Goal: Find specific page/section: Find specific page/section

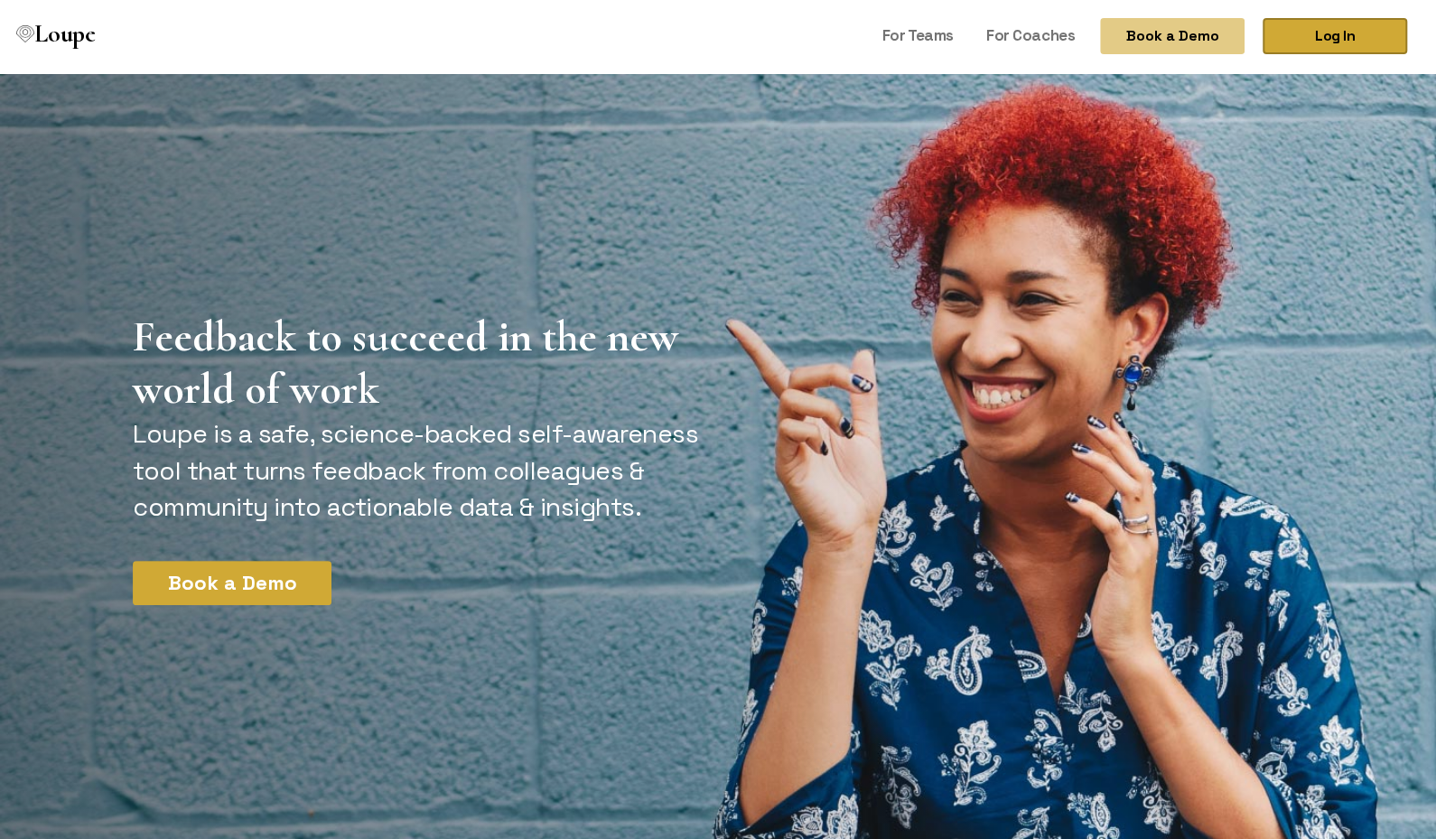
click at [1347, 39] on link "Log In" at bounding box center [1334, 36] width 144 height 36
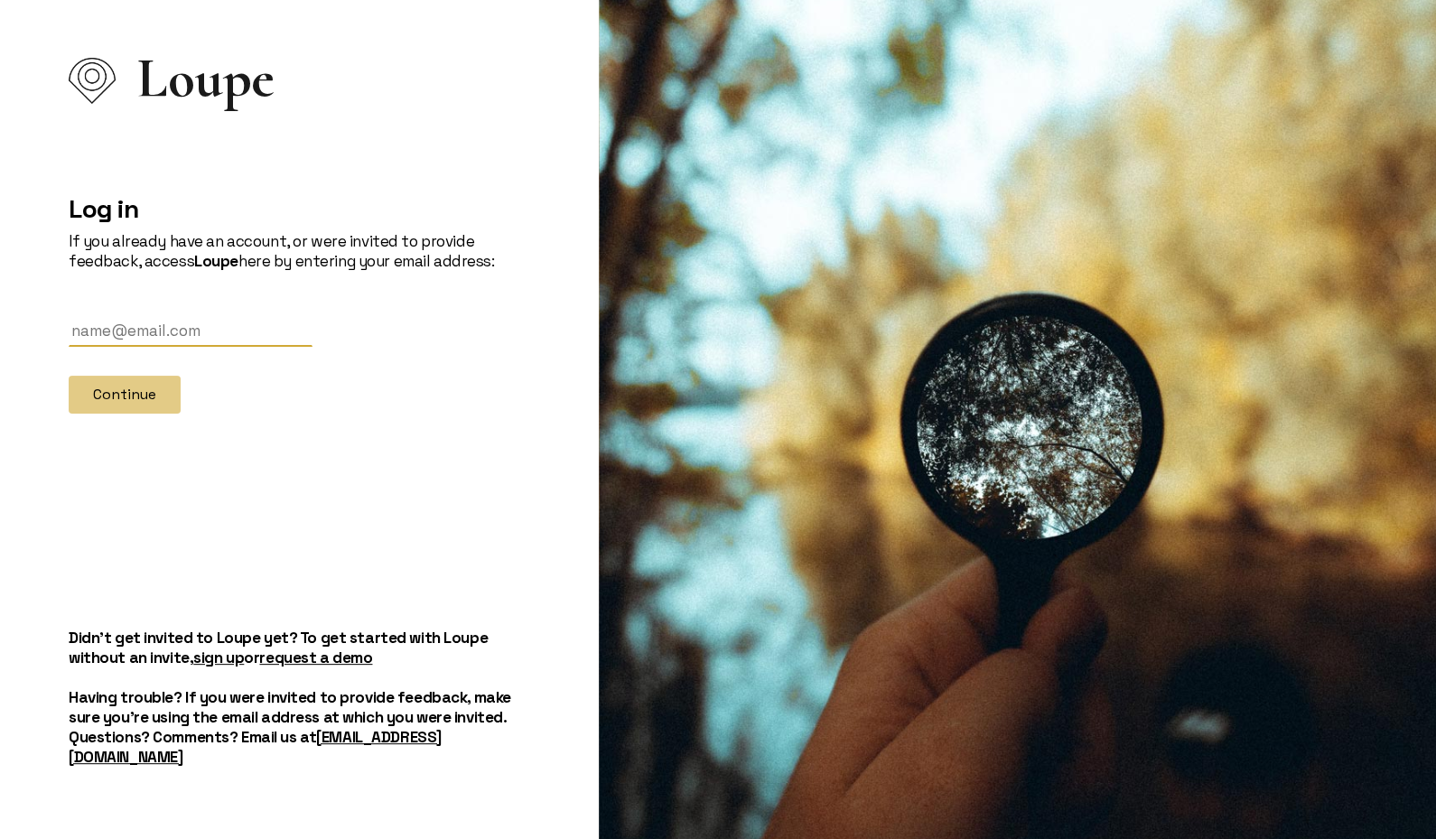
click at [291, 336] on input "text" at bounding box center [191, 330] width 244 height 33
type input "[PERSON_NAME][EMAIL_ADDRESS][DOMAIN_NAME]"
click at [88, 414] on button "Continue" at bounding box center [125, 395] width 112 height 38
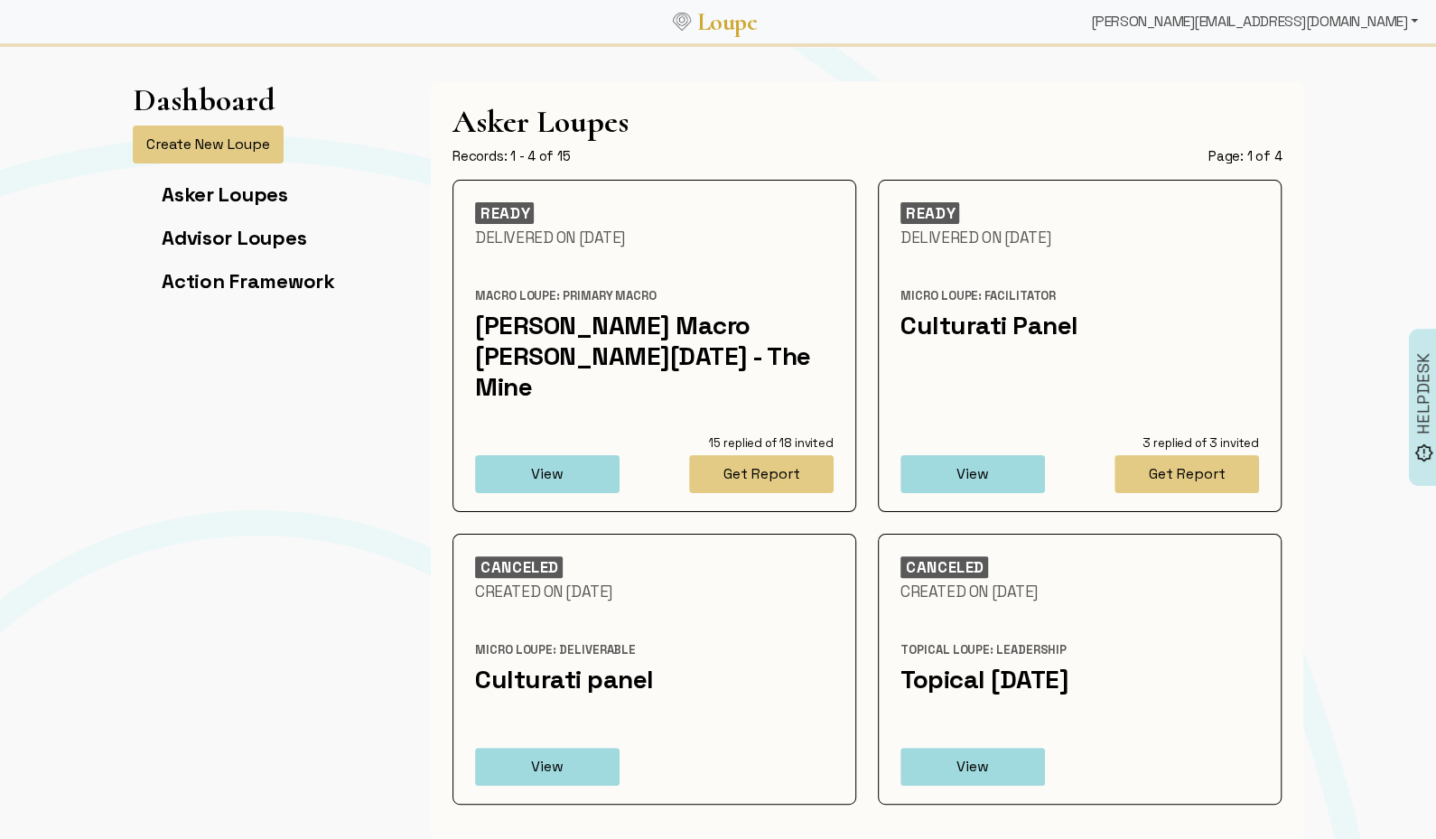
click at [1350, 21] on div "[PERSON_NAME][EMAIL_ADDRESS][DOMAIN_NAME]" at bounding box center [1253, 22] width 341 height 36
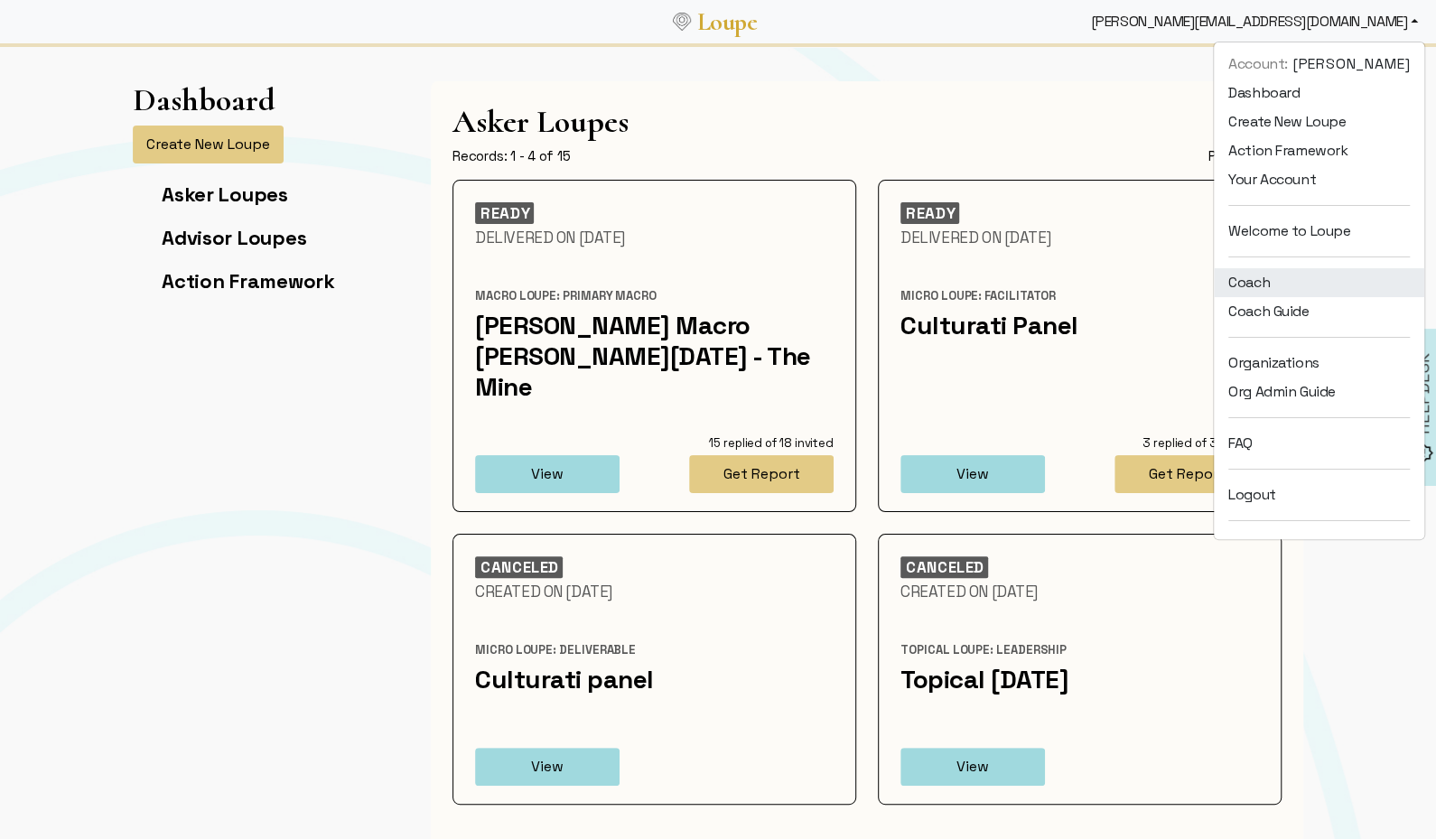
click at [1266, 282] on link "Coach" at bounding box center [1318, 282] width 210 height 29
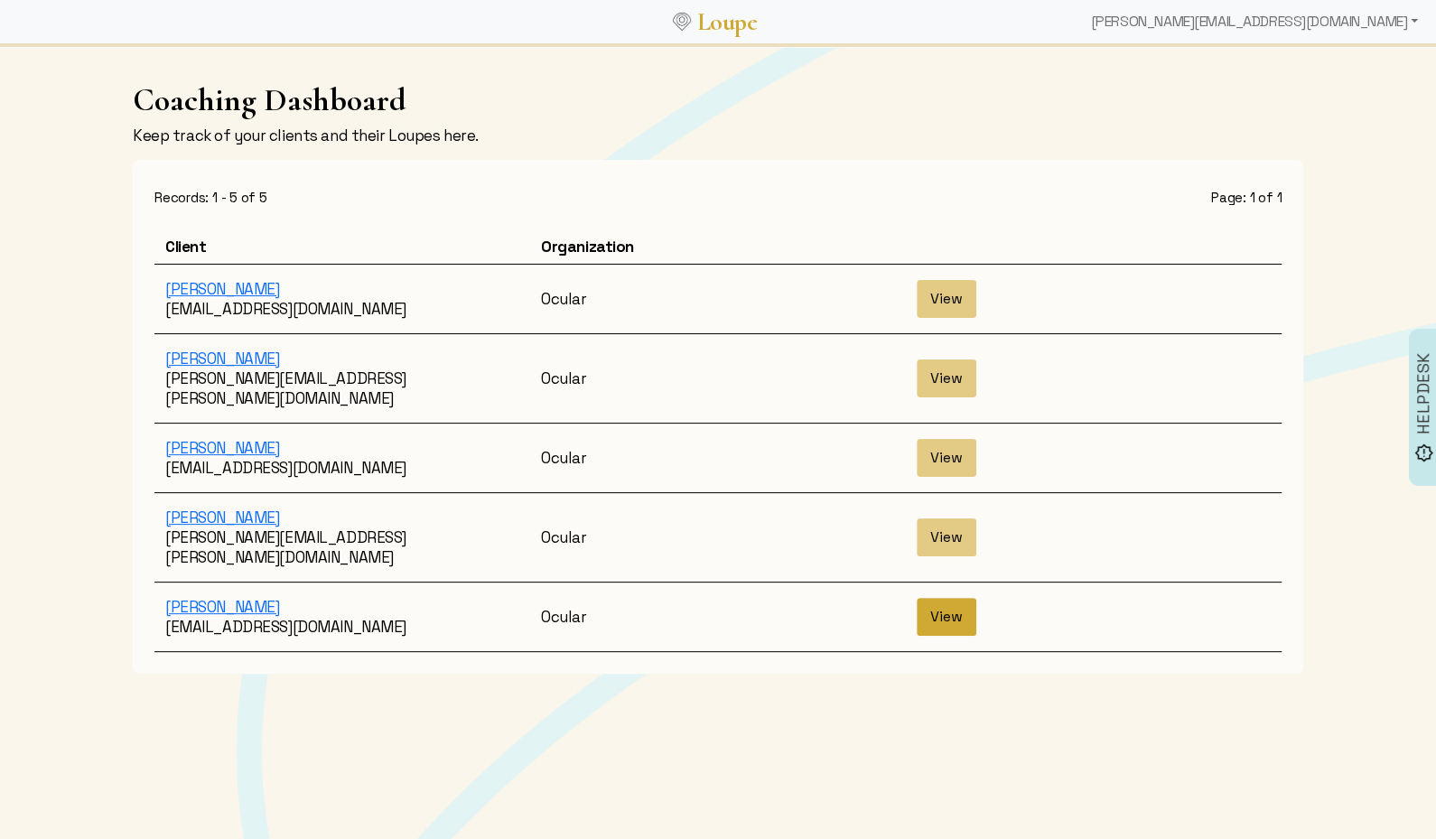
click at [940, 598] on button "View" at bounding box center [946, 617] width 60 height 38
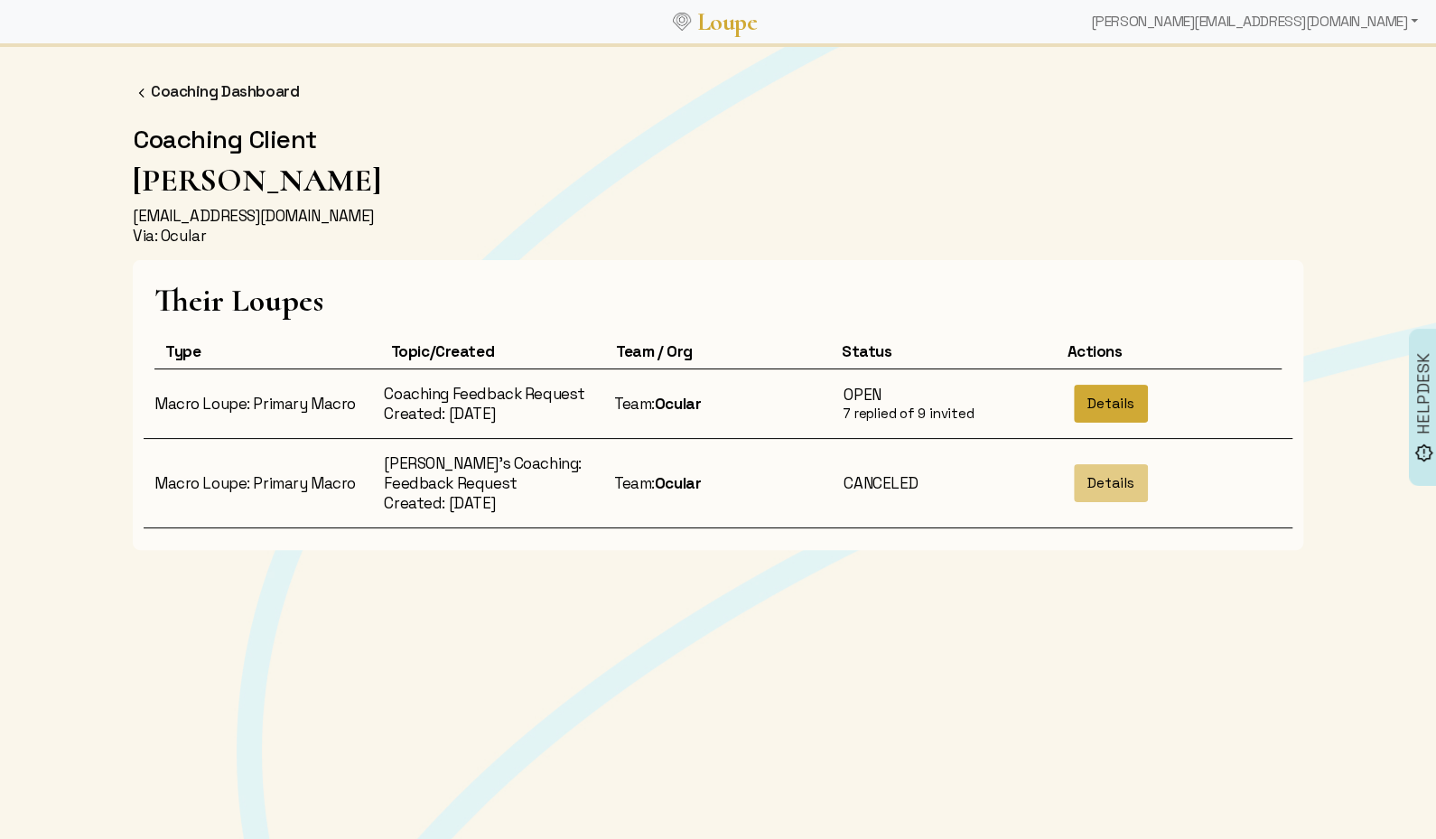
click at [1122, 396] on button "Details" at bounding box center [1111, 404] width 74 height 38
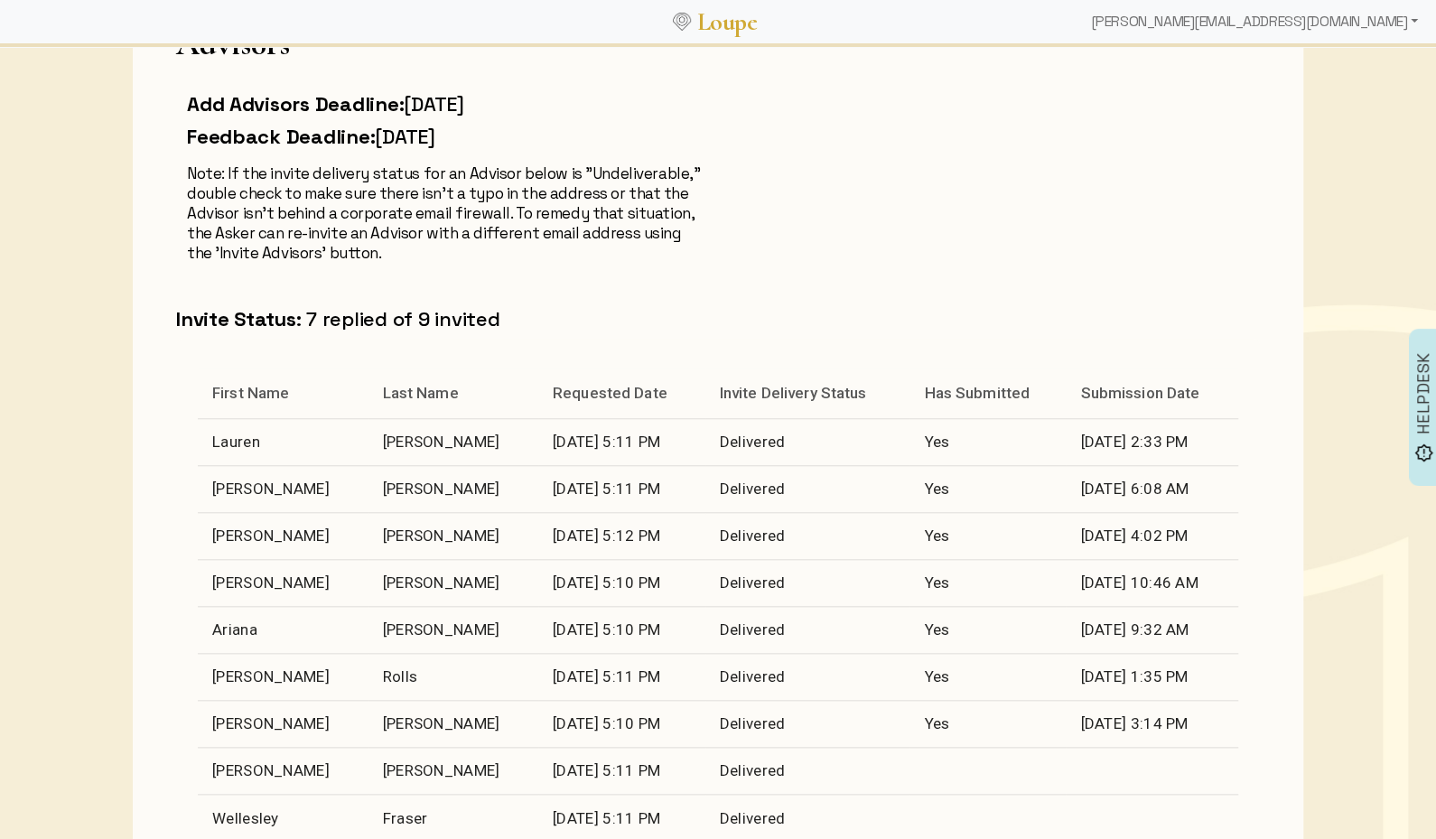
scroll to position [757, 0]
